Goal: Information Seeking & Learning: Learn about a topic

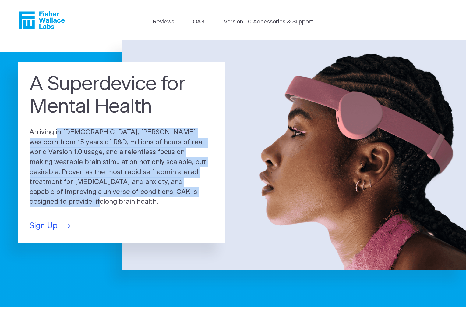
drag, startPoint x: 34, startPoint y: 140, endPoint x: 169, endPoint y: 200, distance: 147.8
click at [169, 200] on p "Arriving in [DEMOGRAPHIC_DATA], [PERSON_NAME] was born from 15 years of R&D, mi…" at bounding box center [122, 167] width 184 height 80
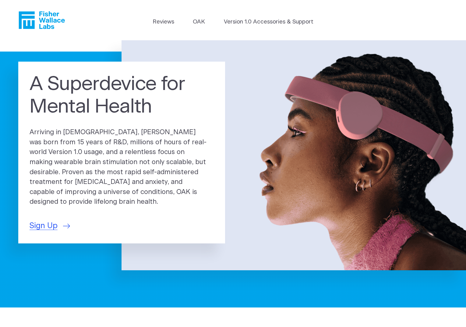
drag, startPoint x: 315, startPoint y: 80, endPoint x: 315, endPoint y: 84, distance: 4.0
drag, startPoint x: 66, startPoint y: 24, endPoint x: 103, endPoint y: 59, distance: 50.9
click at [103, 59] on div "A Superdevice for Mental Health Arriving in [DEMOGRAPHIC_DATA], [PERSON_NAME] w…" at bounding box center [236, 155] width 459 height 230
drag, startPoint x: 66, startPoint y: 72, endPoint x: 84, endPoint y: 93, distance: 27.0
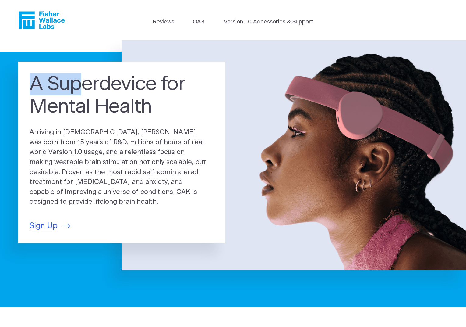
click at [84, 93] on div "A Superdevice for Mental Health Arriving in [DEMOGRAPHIC_DATA], [PERSON_NAME] w…" at bounding box center [121, 153] width 207 height 182
click at [84, 93] on h1 "A Superdevice for Mental Health" at bounding box center [122, 95] width 184 height 45
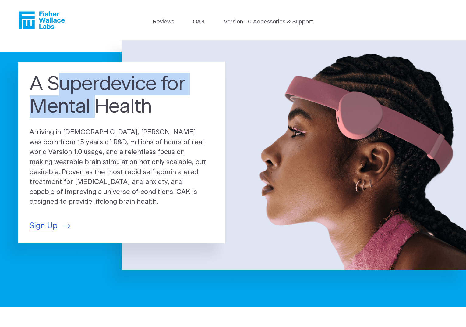
drag, startPoint x: 54, startPoint y: 87, endPoint x: 98, endPoint y: 120, distance: 55.3
click at [101, 118] on h1 "A Superdevice for Mental Health" at bounding box center [122, 95] width 184 height 45
click at [98, 118] on h1 "A Superdevice for Mental Health" at bounding box center [122, 95] width 184 height 45
drag, startPoint x: 48, startPoint y: 85, endPoint x: 88, endPoint y: 110, distance: 47.2
click at [88, 110] on h1 "A Superdevice for Mental Health" at bounding box center [122, 95] width 184 height 45
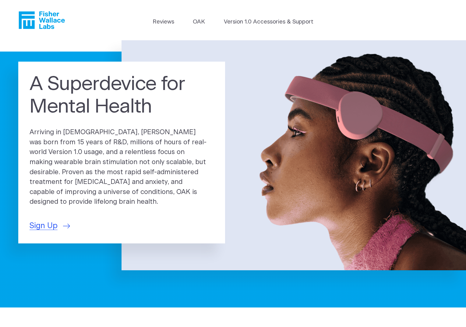
click at [117, 17] on header "Reviews [GEOGRAPHIC_DATA] Version 1.0 Accessories & Support" at bounding box center [233, 20] width 466 height 40
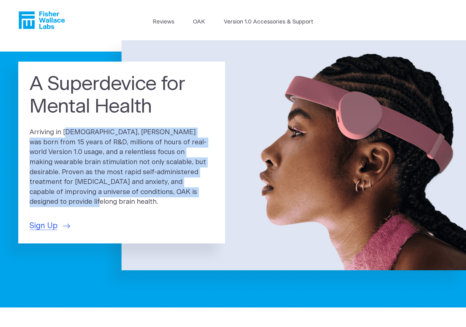
drag, startPoint x: 41, startPoint y: 138, endPoint x: 165, endPoint y: 197, distance: 137.0
click at [165, 197] on p "Arriving in [DEMOGRAPHIC_DATA], [PERSON_NAME] was born from 15 years of R&D, mi…" at bounding box center [122, 167] width 184 height 80
drag, startPoint x: 55, startPoint y: 136, endPoint x: 130, endPoint y: 196, distance: 96.2
click at [130, 197] on p "Arriving in [DEMOGRAPHIC_DATA], [PERSON_NAME] was born from 15 years of R&D, mi…" at bounding box center [122, 167] width 184 height 80
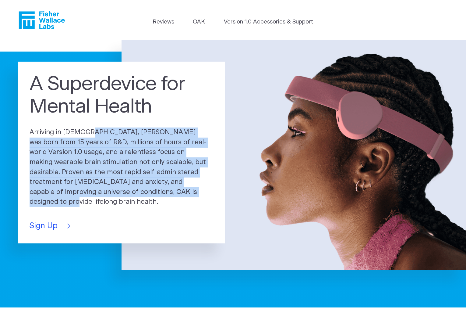
click at [85, 147] on p "Arriving in [DEMOGRAPHIC_DATA], [PERSON_NAME] was born from 15 years of R&D, mi…" at bounding box center [122, 167] width 184 height 80
drag, startPoint x: 54, startPoint y: 137, endPoint x: 131, endPoint y: 199, distance: 98.7
click at [131, 199] on p "Arriving in [DEMOGRAPHIC_DATA], [PERSON_NAME] was born from 15 years of R&D, mi…" at bounding box center [122, 167] width 184 height 80
drag, startPoint x: 54, startPoint y: 137, endPoint x: 131, endPoint y: 197, distance: 97.7
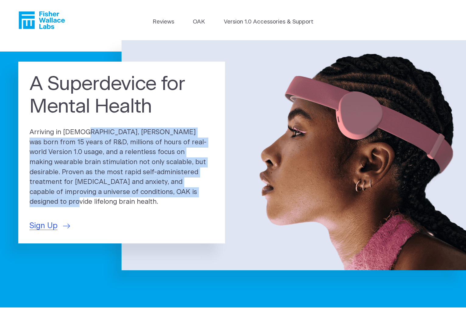
click at [131, 197] on p "Arriving in [DEMOGRAPHIC_DATA], [PERSON_NAME] was born from 15 years of R&D, mi…" at bounding box center [122, 167] width 184 height 80
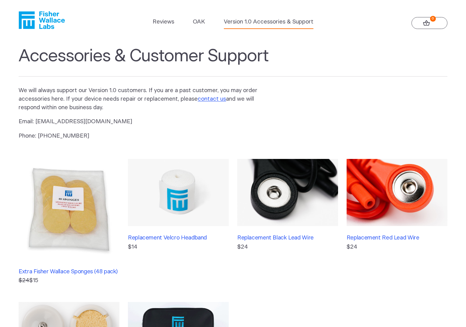
click at [222, 120] on p "Email: info@fisherwallace.com" at bounding box center [143, 121] width 249 height 9
